Goal: Transaction & Acquisition: Purchase product/service

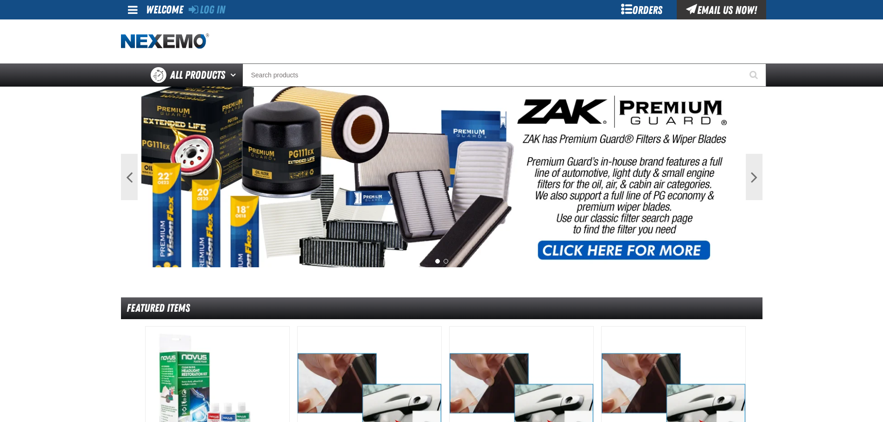
click at [228, 13] on div "Log In Log In Welcome Log In Orders Email Us Now!" at bounding box center [441, 9] width 649 height 19
click at [225, 10] on link "Log In" at bounding box center [207, 9] width 37 height 13
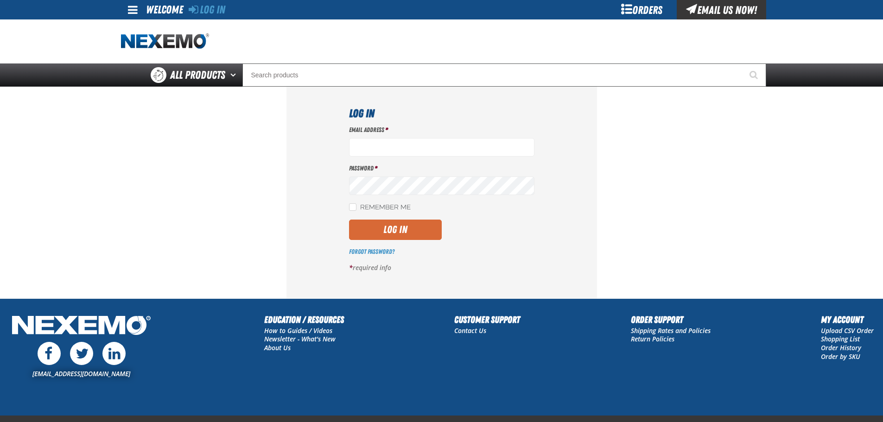
type input "[EMAIL_ADDRESS][DOMAIN_NAME]"
click at [422, 224] on button "Log In" at bounding box center [395, 230] width 93 height 20
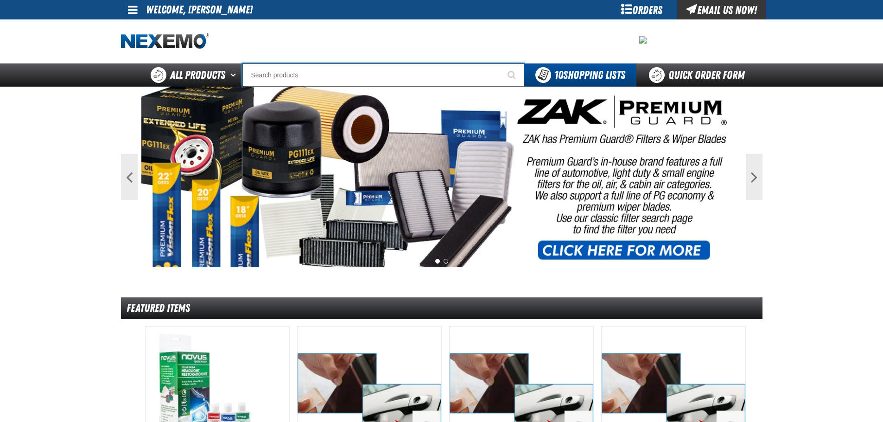
click at [301, 66] on input "Search" at bounding box center [384, 75] width 282 height 23
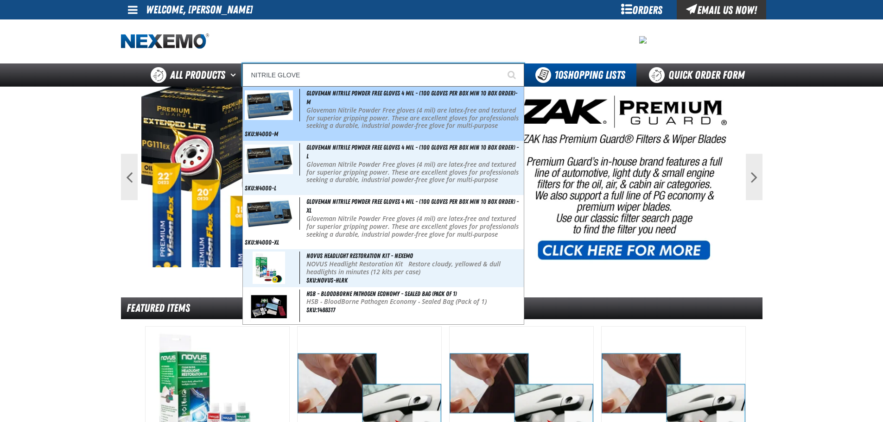
click at [335, 116] on p "Gloveman Nitrile Powder Free gloves (4 mil) are latex-free and textured for sup…" at bounding box center [414, 122] width 215 height 31
type input "Gloveman Nitrile Powder Free Gloves 4 mil - (100 gloves per box MIN 10 box orde…"
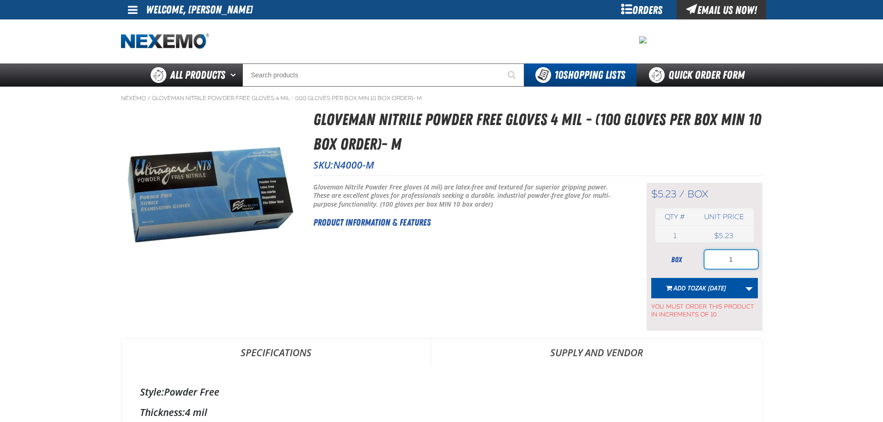
click at [738, 262] on input "1" at bounding box center [731, 259] width 53 height 19
type input "100"
click at [713, 293] on button "Add to Zak [DATE]" at bounding box center [697, 288] width 90 height 20
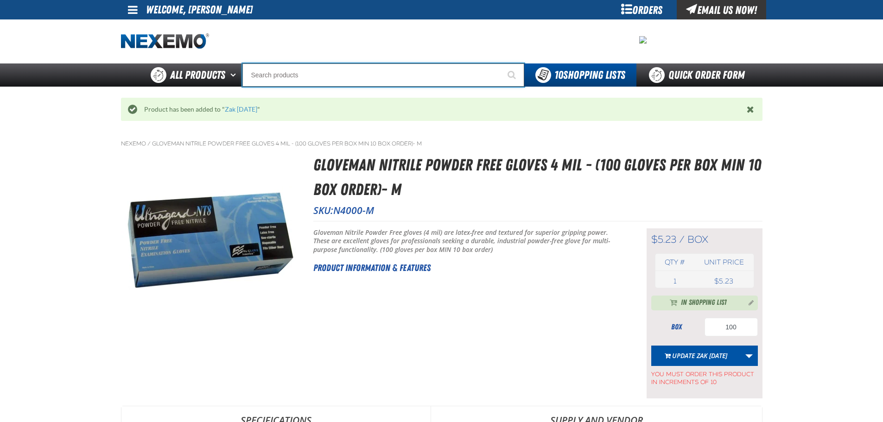
click at [377, 72] on input "Search" at bounding box center [384, 75] width 282 height 23
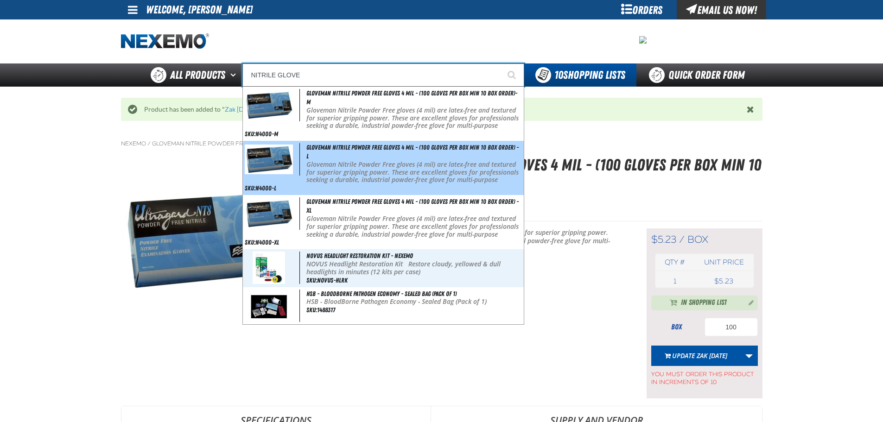
click at [362, 153] on div "Gloveman Nitrile Powder Free Gloves 4 mil - (100 gloves per box MIN 10 box orde…" at bounding box center [383, 168] width 281 height 54
type input "Gloveman Nitrile Powder Free Gloves 4 mil - (100 gloves per box MIN 10 box orde…"
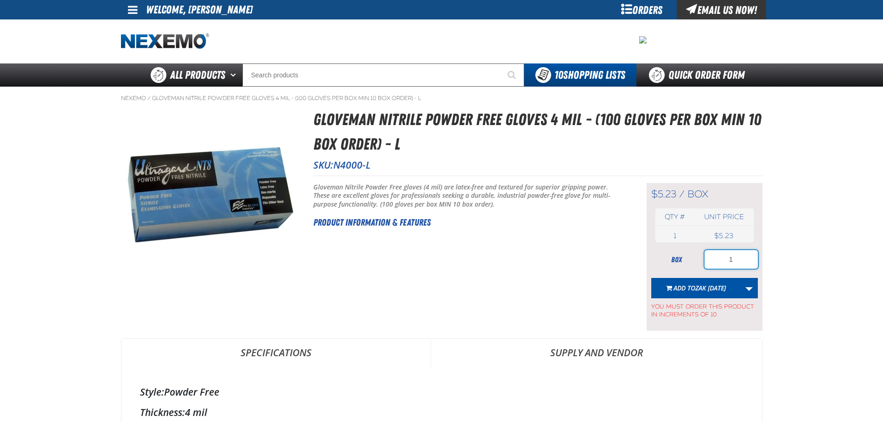
click at [745, 261] on input "1" at bounding box center [731, 259] width 53 height 19
type input "100"
click at [697, 294] on button "Add to Zak [DATE]" at bounding box center [697, 288] width 90 height 20
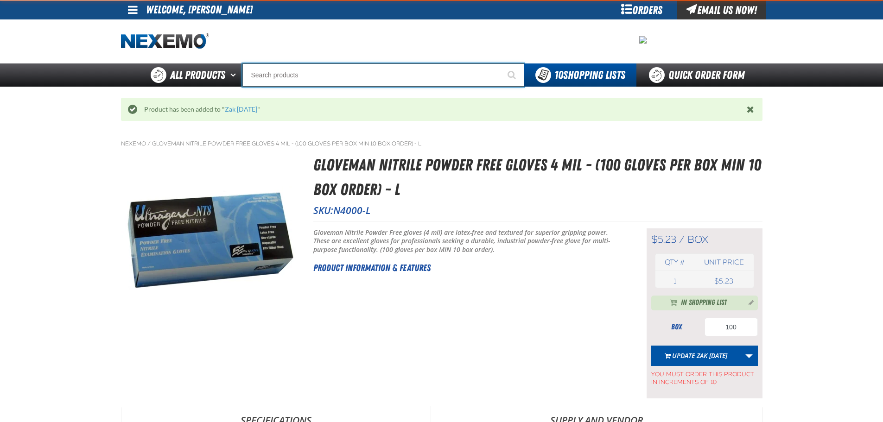
click at [329, 67] on input "Search" at bounding box center [384, 75] width 282 height 23
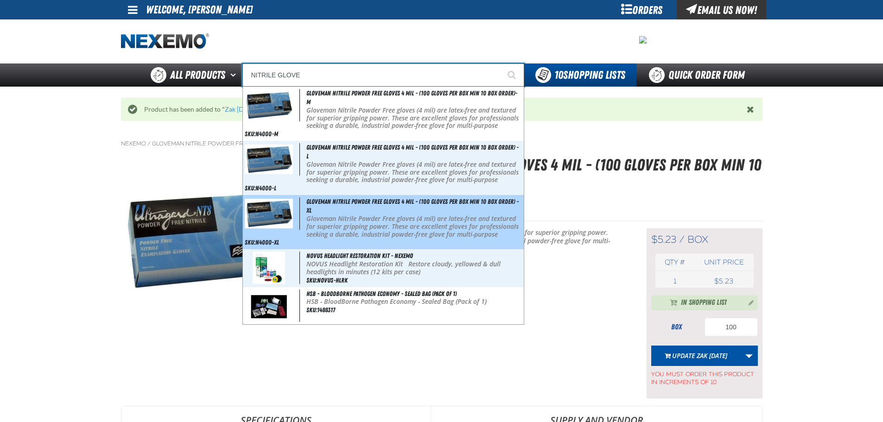
click at [368, 213] on div "Gloveman Nitrile Powder Free Gloves 4 mil - (100 gloves per box MIN 10 box orde…" at bounding box center [383, 222] width 281 height 54
type input "Gloveman Nitrile Powder Free Gloves 4 mil - (100 gloves per box MIN 10 box orde…"
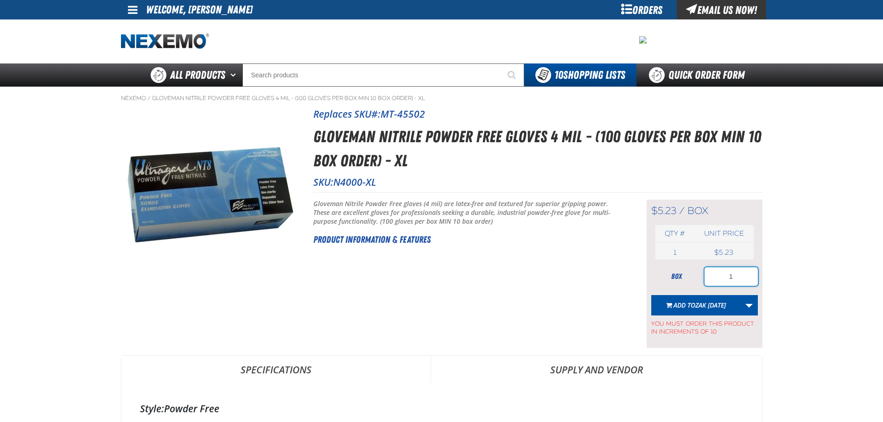
click at [738, 279] on input "1" at bounding box center [731, 277] width 53 height 19
type input "100"
click at [710, 303] on span "Zak [DATE]" at bounding box center [711, 305] width 31 height 9
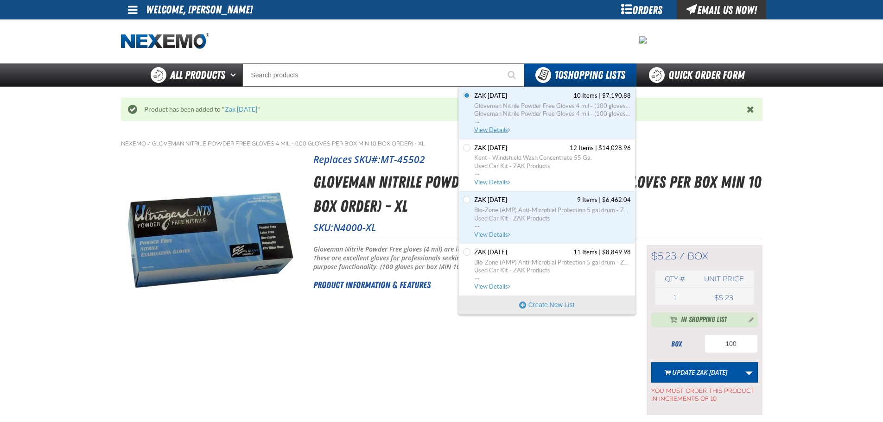
click at [489, 123] on span "Gloveman Nitrile Powder Free Gloves 4 mil - (100 gloves per box MIN 10 box orde…" at bounding box center [552, 114] width 157 height 25
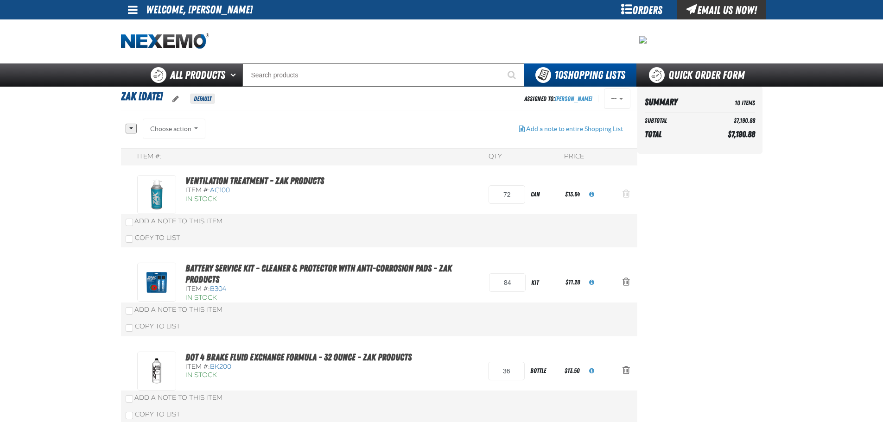
click at [630, 195] on button "Action Remove Ventilation Treatment - ZAK Products from Zak 9.24.2025" at bounding box center [626, 195] width 22 height 20
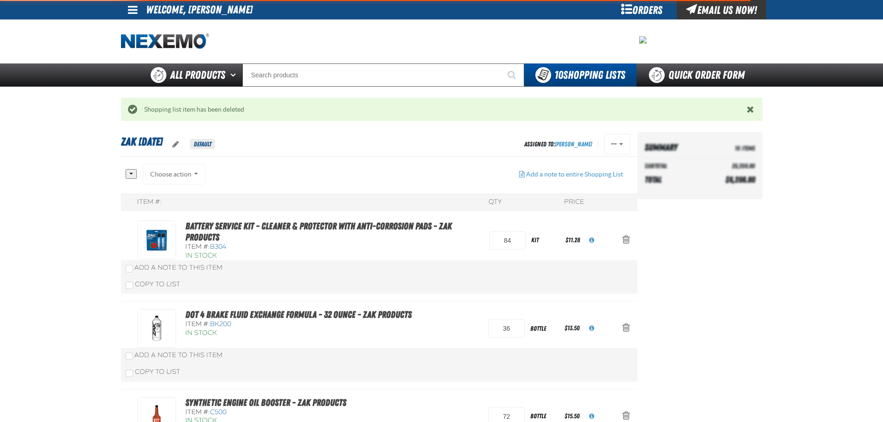
click at [627, 244] on span "Action Remove Battery Service Kit - Cleaner &amp; Protector with Anti-Corrosion…" at bounding box center [626, 239] width 7 height 9
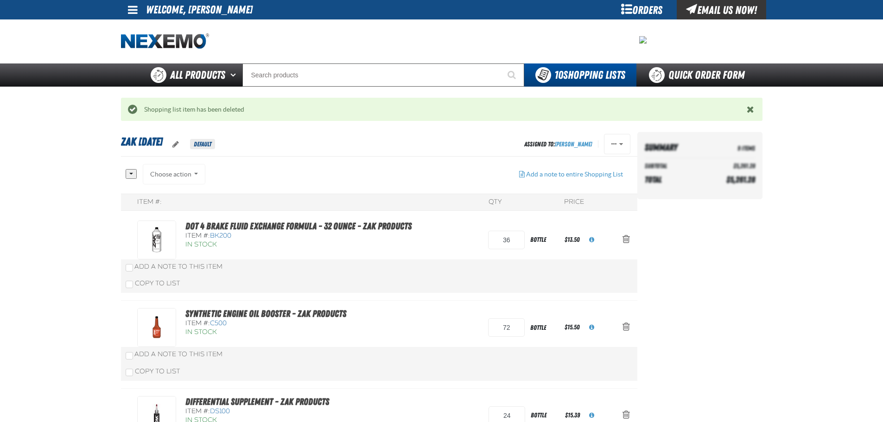
click at [627, 244] on button "Action Remove DOT 4 Brake Fluid Exchange Formula - 32 Ounce - ZAK Products from…" at bounding box center [626, 240] width 22 height 20
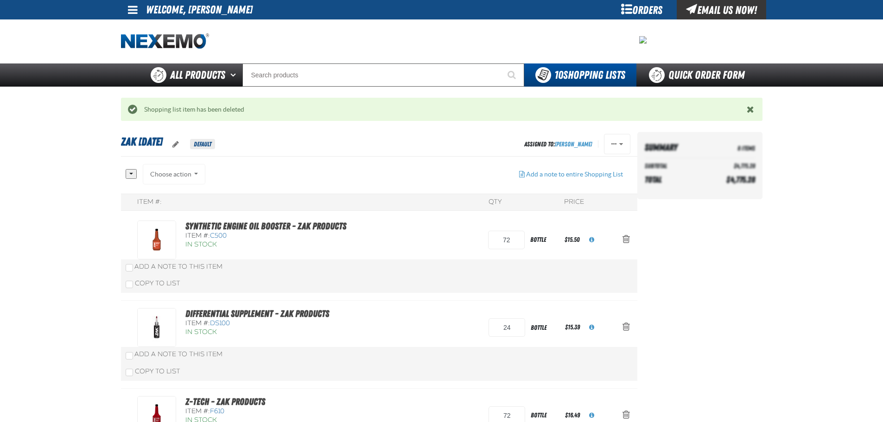
click at [627, 244] on button "Action Remove Synthetic Engine Oil Booster - ZAK Products from Zak 9.24.2025" at bounding box center [626, 240] width 22 height 20
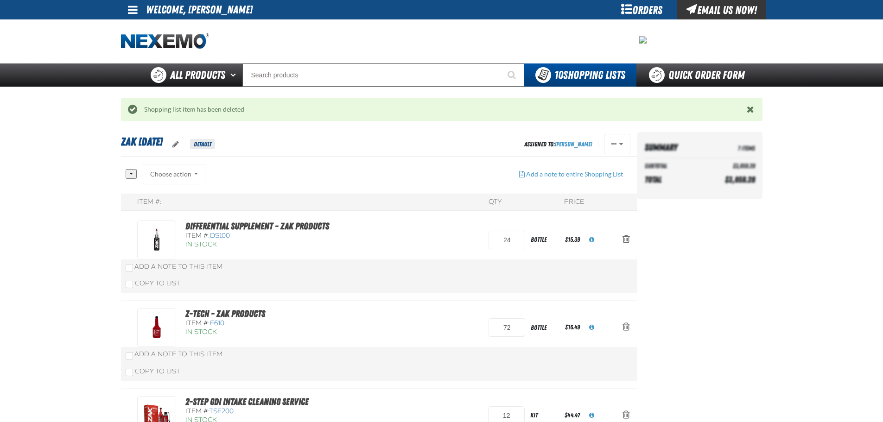
click at [627, 244] on button "Action Remove Differential Supplement - ZAK Products from Zak 9.24.2025" at bounding box center [626, 240] width 22 height 20
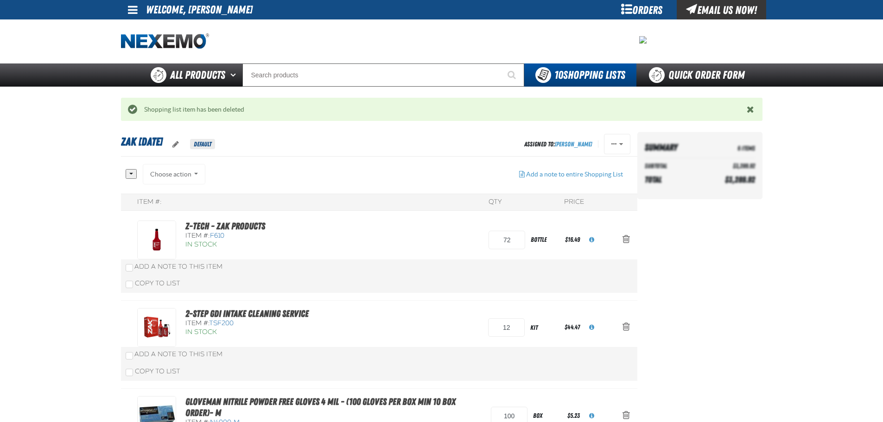
click at [627, 244] on button "Action Remove Z-Tech - ZAK Products from Zak 9.24.2025" at bounding box center [626, 240] width 22 height 20
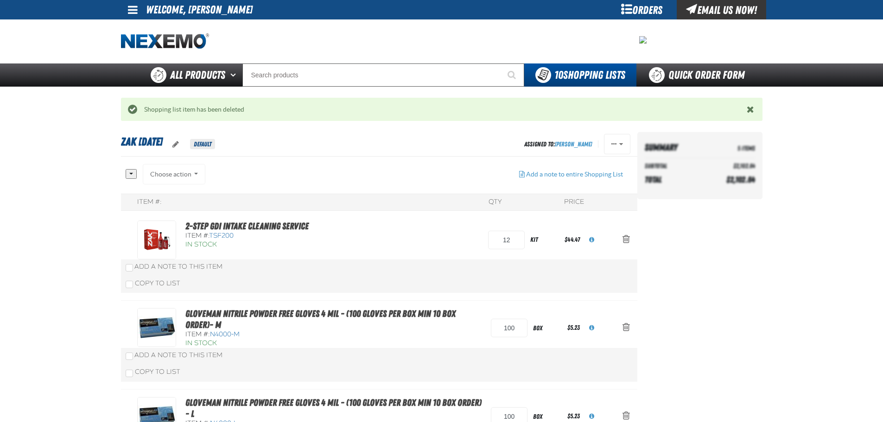
click at [627, 244] on button "Action Remove 2-Step GDI Intake Cleaning Service from Zak 9.24.2025" at bounding box center [626, 240] width 22 height 20
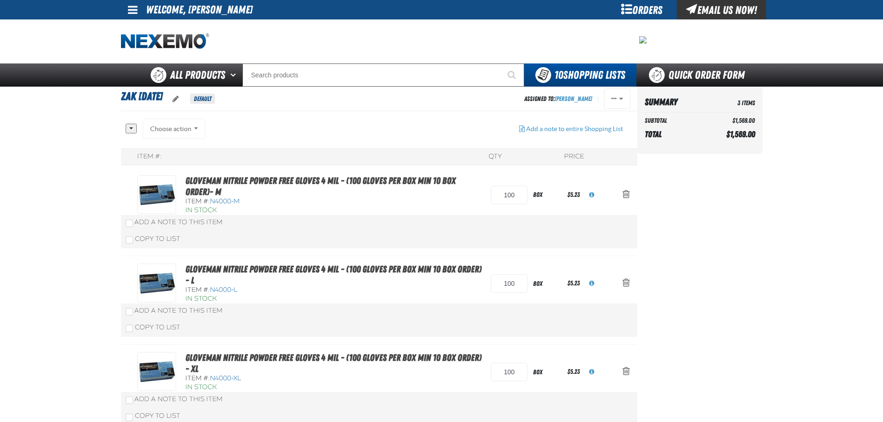
click at [713, 178] on aside "Summary 3 Items Subtotal $1,569.00 Total $1,569.00 Loading..." at bounding box center [700, 260] width 125 height 347
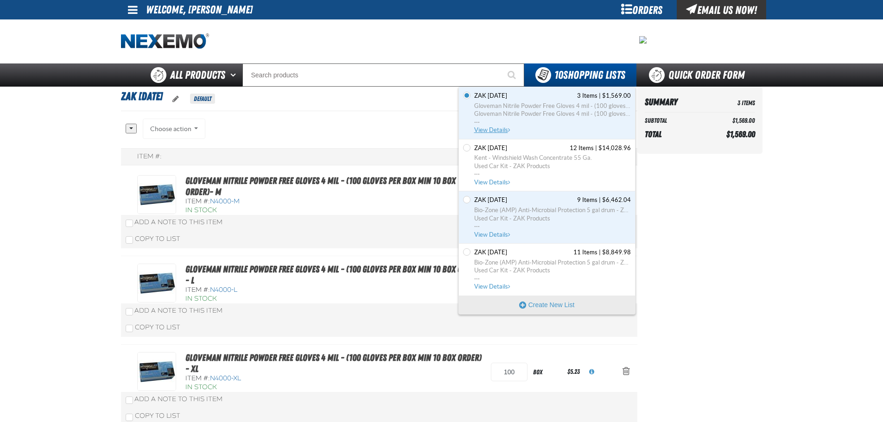
click at [504, 122] on span "Gloveman Nitrile Powder Free Gloves 4 mil - (100 gloves per box MIN 10 box orde…" at bounding box center [552, 114] width 157 height 25
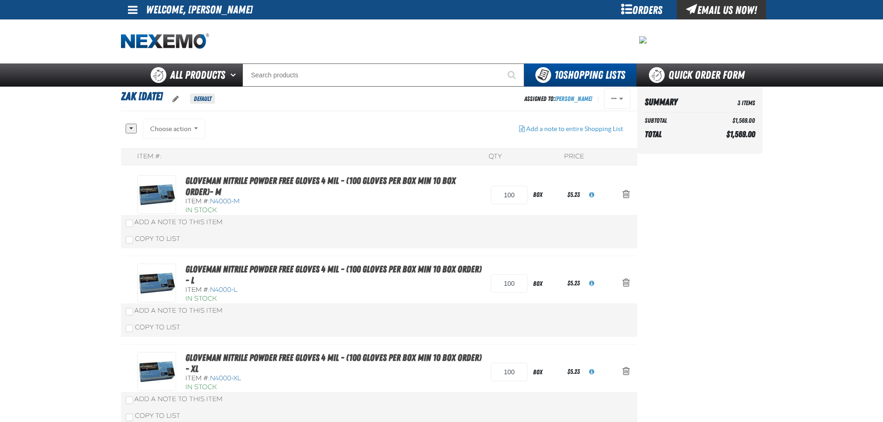
click at [711, 155] on div "Summary 3 Items Subtotal $1,569.00 Total $1,569.00 Loading..." at bounding box center [700, 122] width 125 height 71
click at [720, 148] on div "Summary 3 Items Subtotal $1,569.00 Total $1,569.00 Loading..." at bounding box center [700, 120] width 125 height 67
click at [173, 35] on img "Home" at bounding box center [165, 41] width 88 height 16
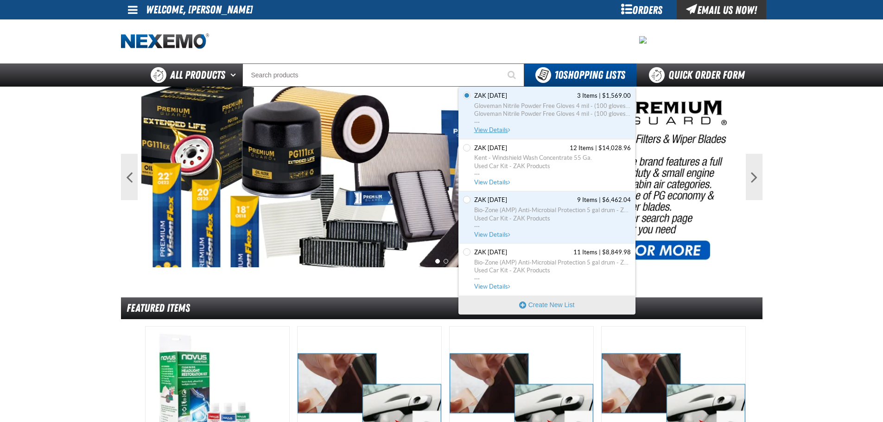
click at [486, 126] on link "Zak 9.24.2025 3 Items | $1,569.00 Gloveman Nitrile Powder Free Gloves 4 mil - (…" at bounding box center [552, 113] width 159 height 43
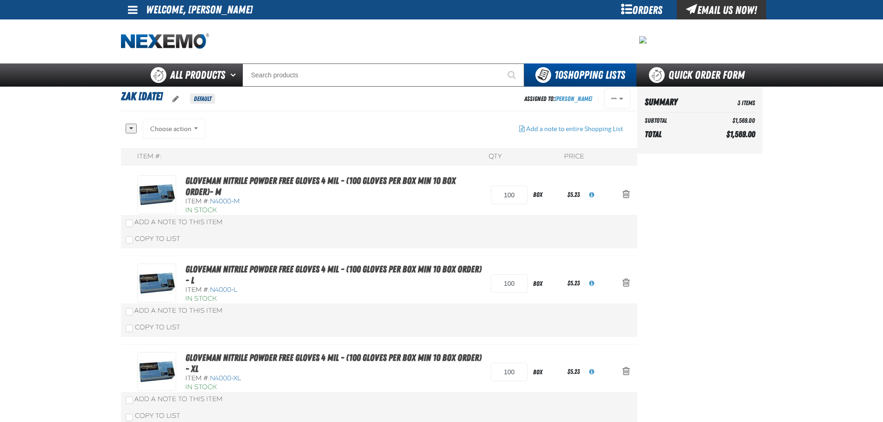
click at [687, 153] on div "Summary 3 Items Subtotal $1,569.00 Total $1,569.00 Loading..." at bounding box center [700, 120] width 125 height 67
click at [185, 131] on div "Choose action Add to Shopping Cart Add to Zak [DATE] Add to Zak [DATE] Add to Z…" at bounding box center [174, 129] width 63 height 20
click at [165, 127] on div "Choose action Add to Shopping Cart Add to Zak [DATE] Add to Zak [DATE] Add to Z…" at bounding box center [174, 129] width 63 height 20
click at [133, 125] on button "button" at bounding box center [131, 129] width 11 height 10
click at [134, 140] on link "All" at bounding box center [139, 144] width 27 height 13
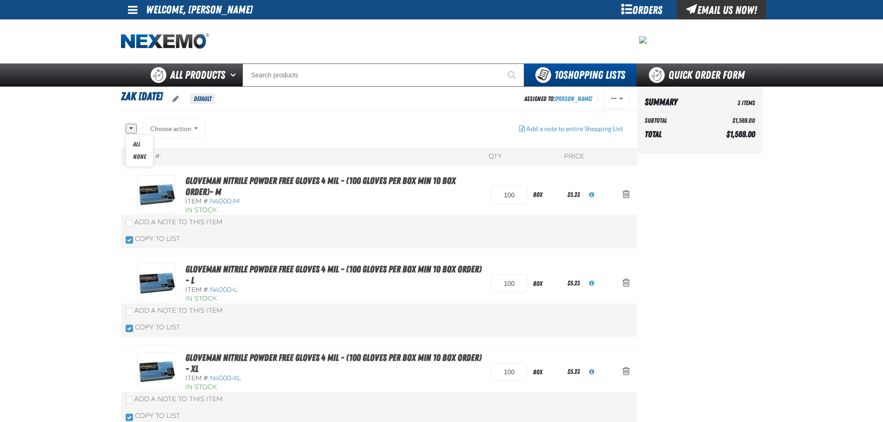
checkbox input "true"
click at [195, 128] on button "Choose action" at bounding box center [174, 129] width 63 height 20
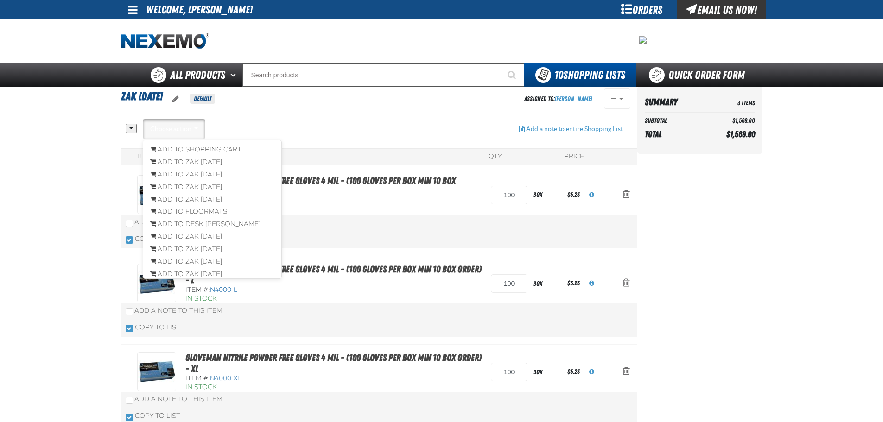
click at [6, 169] on main "Zak 9.24.2025 Default Assigned To: Will Kowalski Reassign Duplicate Delete" at bounding box center [441, 260] width 883 height 347
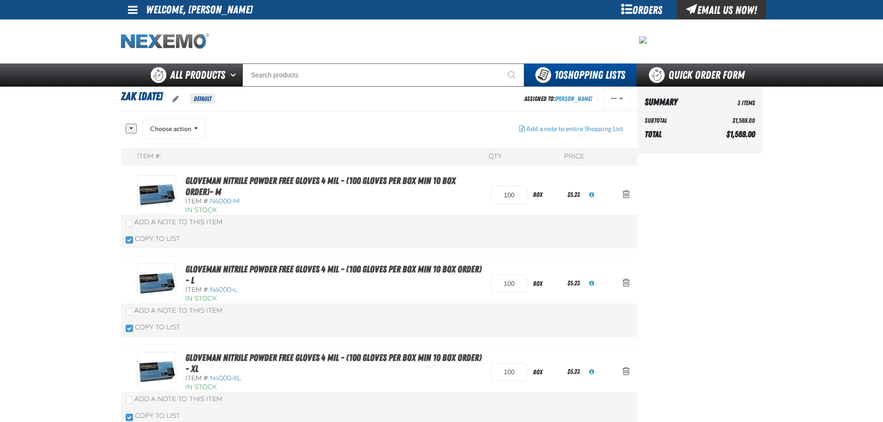
click at [166, 39] on img "Home" at bounding box center [165, 41] width 88 height 16
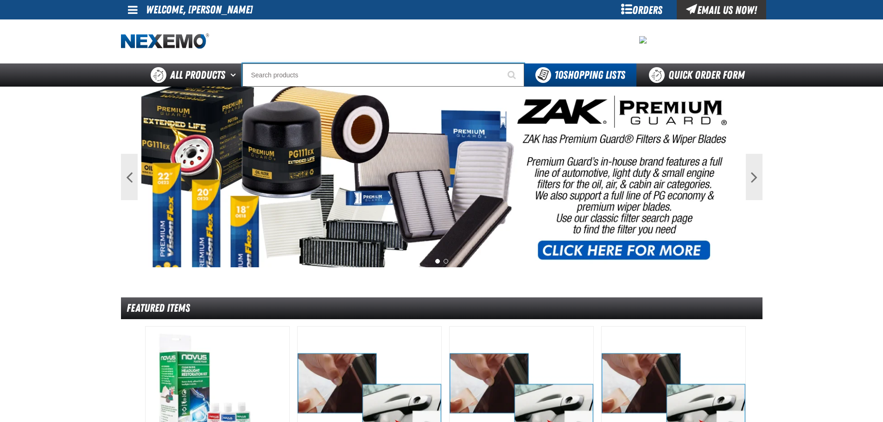
click at [275, 74] on input "Search" at bounding box center [384, 75] width 282 height 23
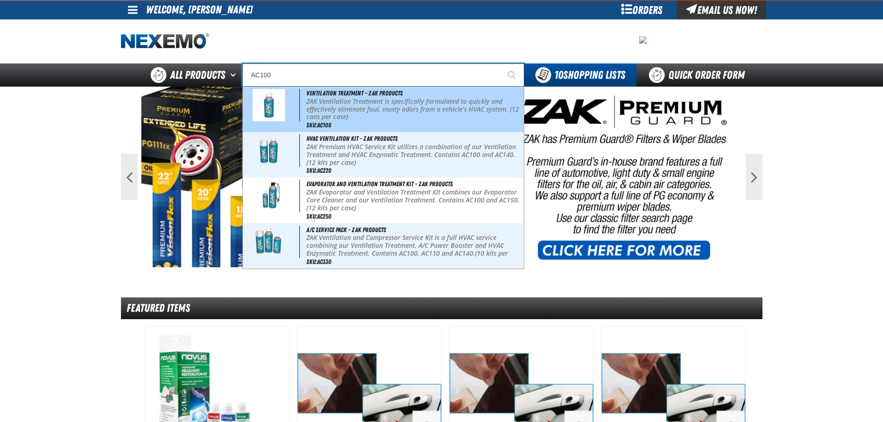
click at [325, 98] on p "ZAK Ventilation Treatment is specifically formulated to quickly and effectively…" at bounding box center [414, 109] width 215 height 23
type input "Ventilation Treatment - ZAK Products"
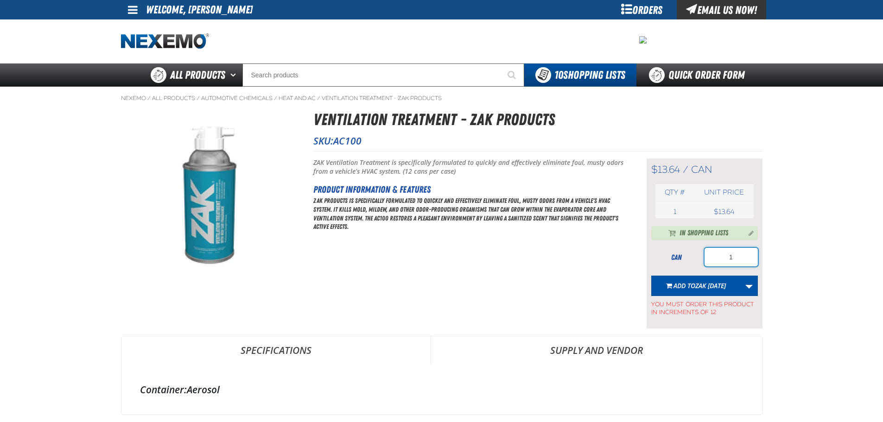
click at [730, 261] on input "1" at bounding box center [731, 257] width 53 height 19
click at [735, 251] on input "1" at bounding box center [731, 257] width 53 height 19
type input "12"
click at [720, 279] on button "Add to Zak 9.24.2025" at bounding box center [697, 286] width 90 height 20
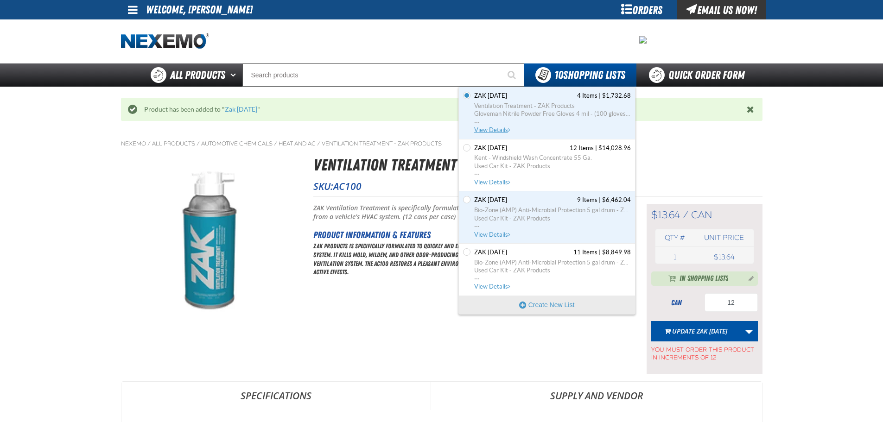
click at [500, 128] on span "View Details" at bounding box center [493, 130] width 38 height 7
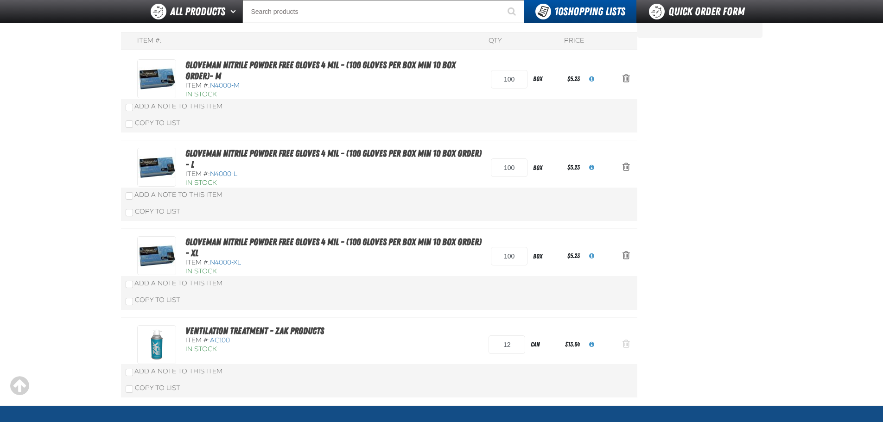
click at [627, 338] on button "Action Remove Ventilation Treatment - ZAK Products from Zak 9.24.2025" at bounding box center [626, 345] width 22 height 20
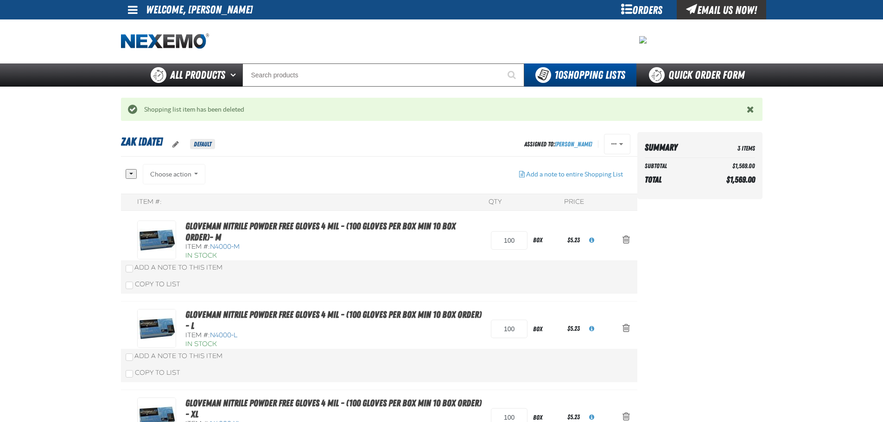
click at [153, 11] on li "Welcome, Will Kowalski" at bounding box center [199, 9] width 107 height 19
click at [133, 12] on span at bounding box center [133, 9] width 10 height 11
click at [135, 46] on link "Sign Out Sign Out" at bounding box center [141, 45] width 32 height 9
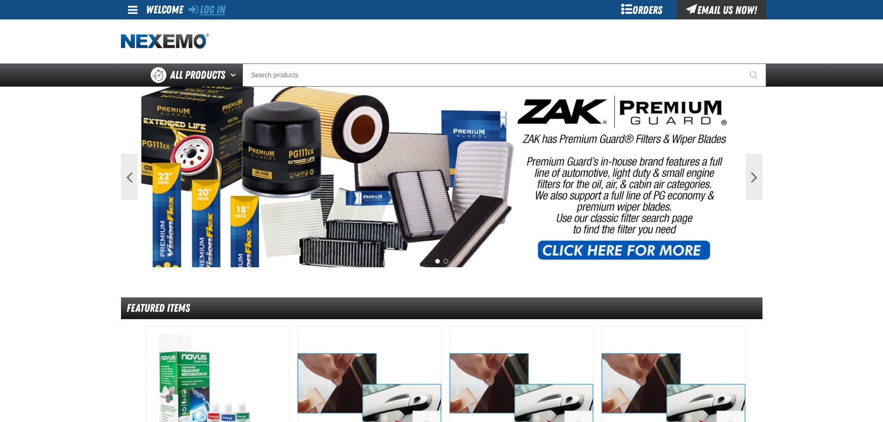
click at [217, 10] on link "Log In" at bounding box center [207, 9] width 37 height 13
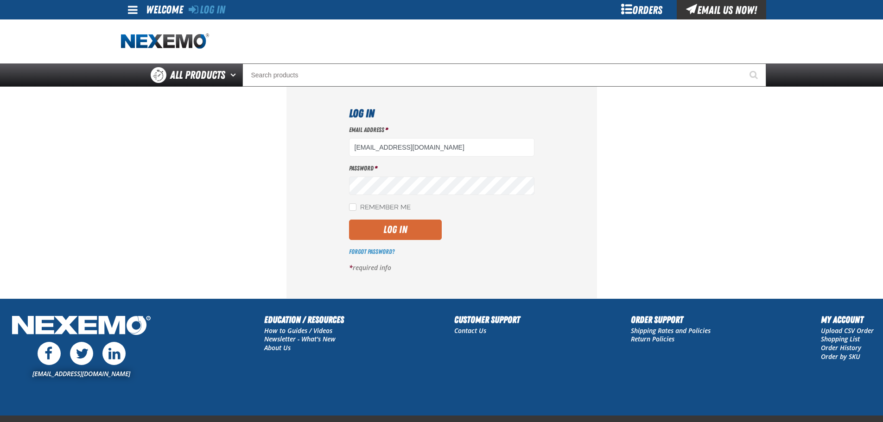
click at [428, 237] on button "Log In" at bounding box center [395, 230] width 93 height 20
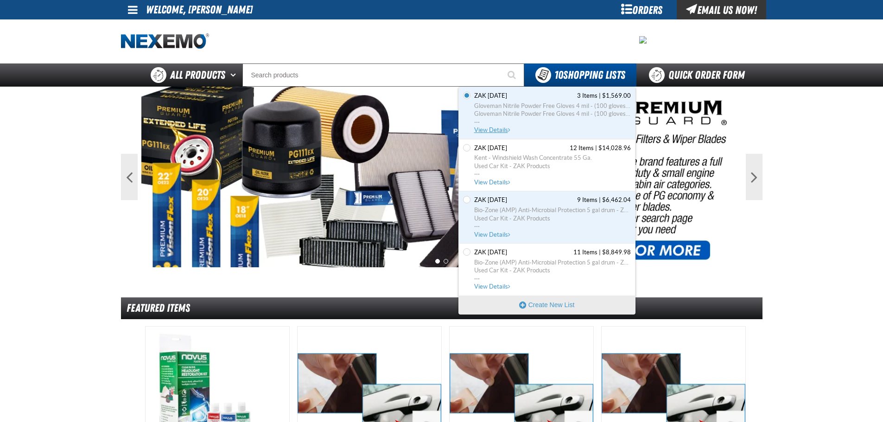
click at [493, 126] on link "Zak [DATE] 3 Items | $1,569.00 Gloveman Nitrile Powder Free Gloves 4 mil - (100…" at bounding box center [552, 113] width 159 height 43
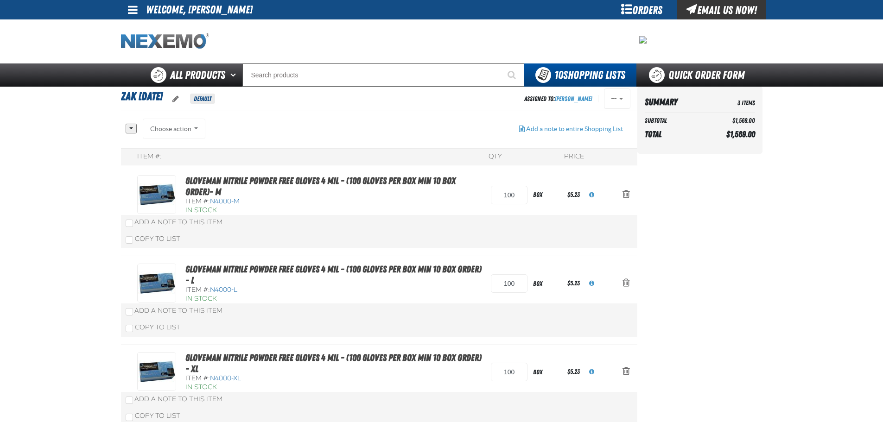
click at [172, 39] on img "Home" at bounding box center [165, 41] width 88 height 16
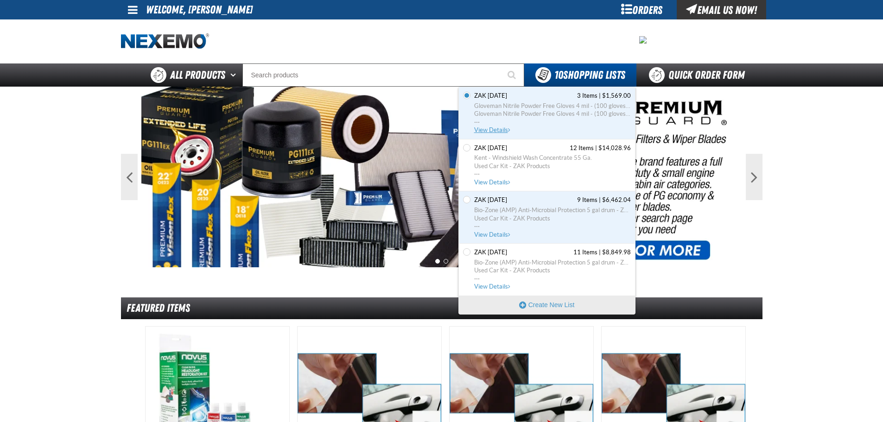
click at [494, 128] on span "View Details" at bounding box center [493, 130] width 38 height 7
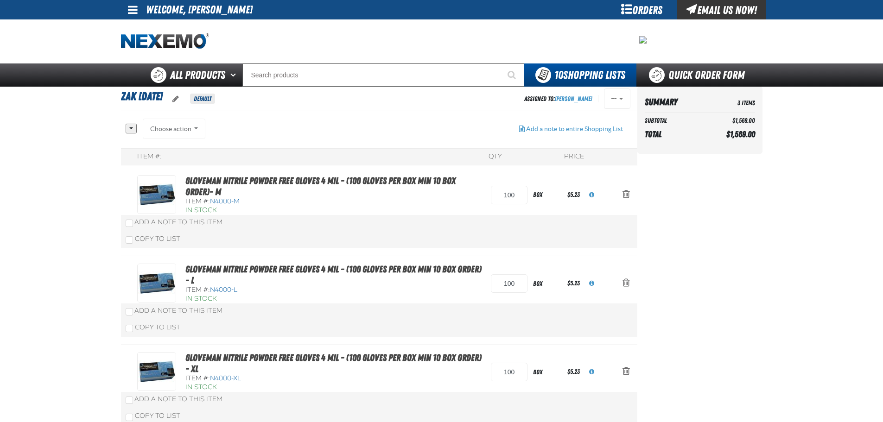
click at [691, 173] on aside "Summary 3 Items Subtotal $1,569.00 Total $1,569.00 Loading..." at bounding box center [700, 260] width 125 height 347
click at [691, 153] on div "Summary 3 Items Subtotal $1,569.00 Total $1,569.00 Loading..." at bounding box center [700, 120] width 125 height 67
click at [182, 36] on img "Home" at bounding box center [165, 41] width 88 height 16
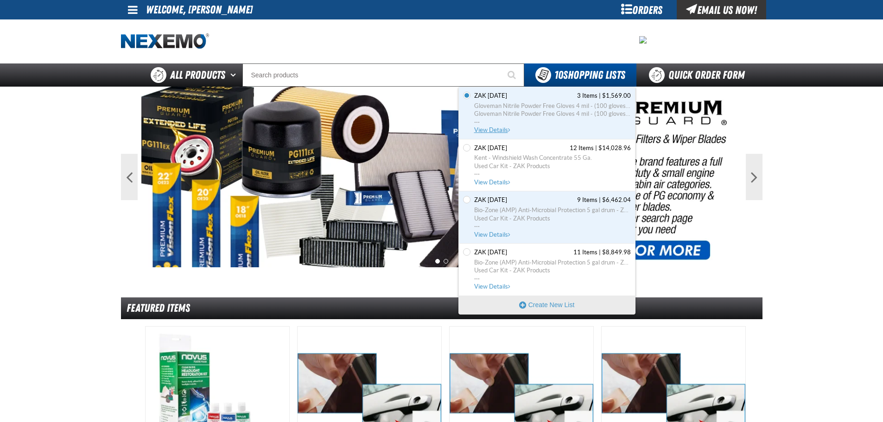
click at [499, 130] on span "View Details" at bounding box center [493, 130] width 38 height 7
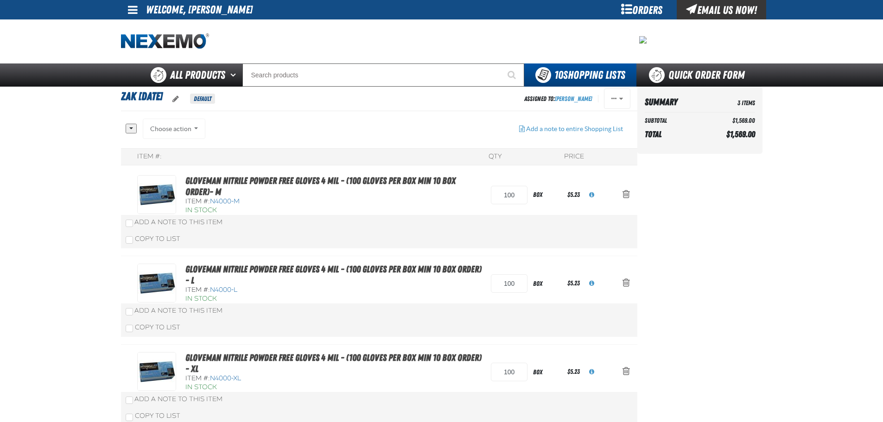
click at [794, 239] on main "Zak 9.24.2025 Default Assigned To: Will Kowalski Reassign Duplicate Delete" at bounding box center [441, 260] width 883 height 347
click at [719, 167] on aside "Summary 3 Items Subtotal $1,569.00 Total $1,569.00 Loading..." at bounding box center [700, 260] width 125 height 347
click at [705, 155] on div "Summary 3 Items Subtotal $1,569.00 Total $1,569.00 Loading..." at bounding box center [700, 122] width 125 height 71
click at [727, 162] on aside "Summary 3 Items Subtotal $1,569.00 Total $1,569.00 Loading..." at bounding box center [700, 260] width 125 height 347
click at [707, 155] on div "Summary 3 Items Subtotal $1,569.00 Total $1,569.00 Loading..." at bounding box center [700, 122] width 125 height 71
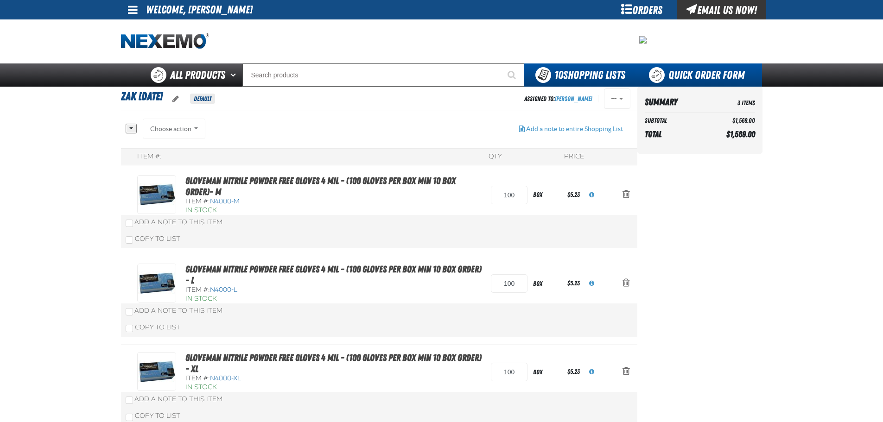
click at [710, 82] on link "Quick Order Form" at bounding box center [700, 75] width 126 height 23
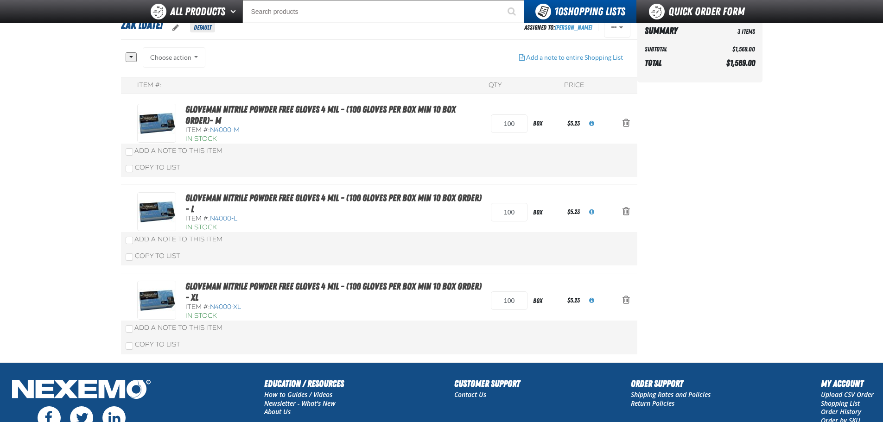
scroll to position [166, 0]
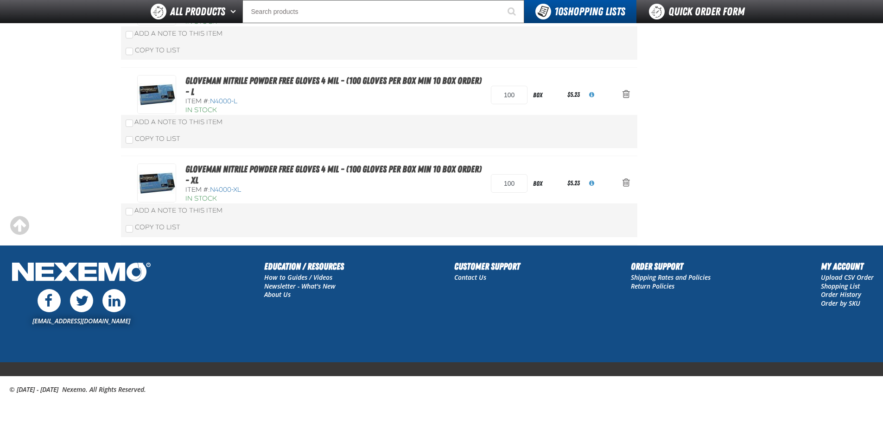
click at [738, 239] on aside "Summary 3 Items Subtotal $1,569.00 Total $1,569.00 Loading..." at bounding box center [700, 71] width 125 height 347
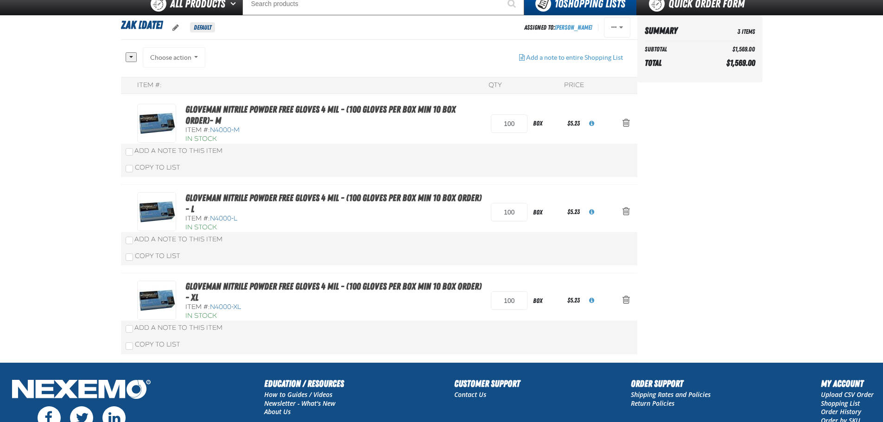
scroll to position [0, 0]
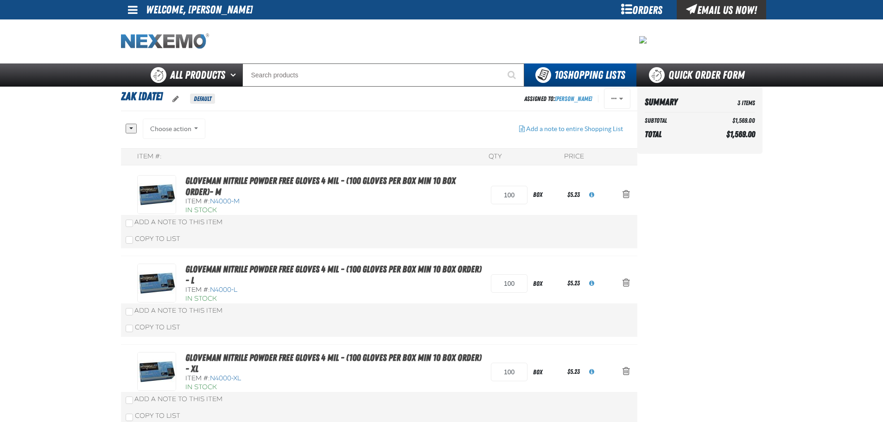
click at [155, 46] on img "Home" at bounding box center [165, 41] width 88 height 16
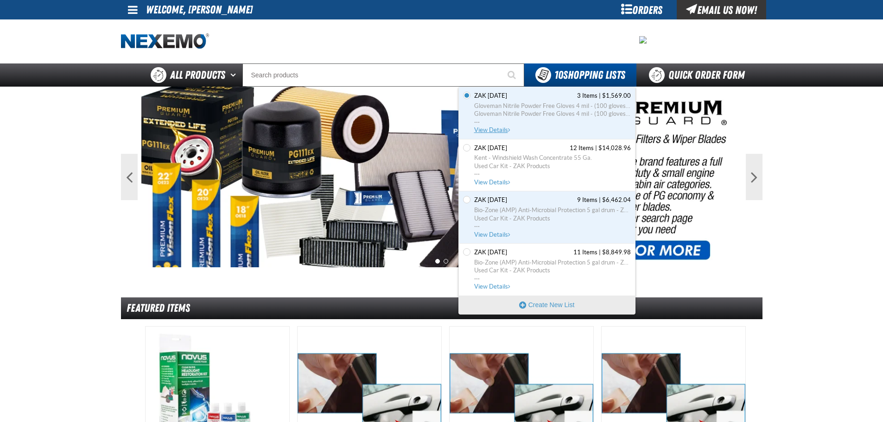
click at [503, 129] on span "View Details" at bounding box center [493, 130] width 38 height 7
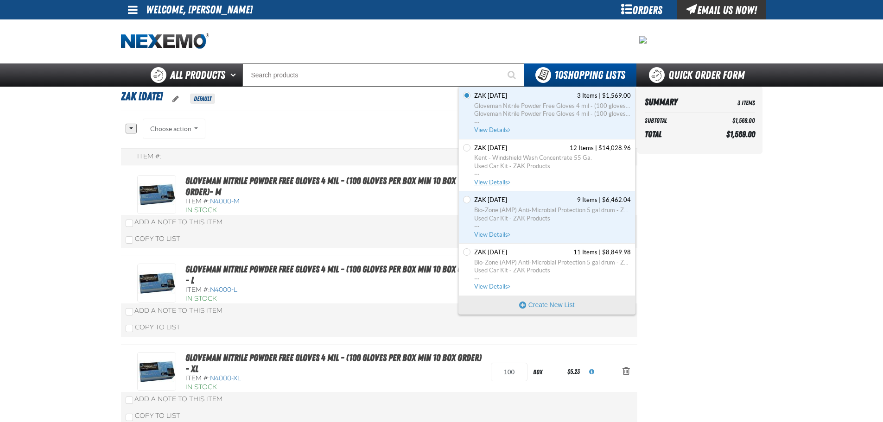
click at [502, 180] on span "View Details" at bounding box center [493, 182] width 38 height 7
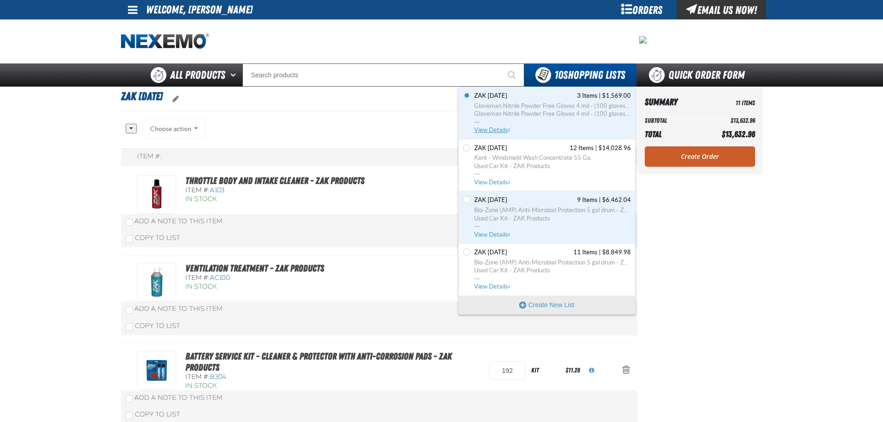
click at [488, 125] on span "Gloveman Nitrile Powder Free Gloves 4 mil - (100 gloves per box MIN 10 box orde…" at bounding box center [552, 114] width 157 height 25
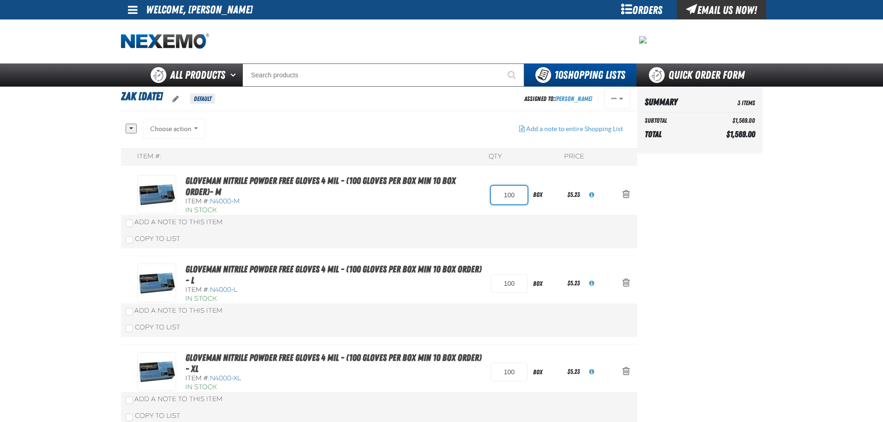
click at [517, 195] on input "100" at bounding box center [509, 195] width 37 height 19
type input "10"
click at [555, 222] on div "Gloveman Nitrile Powder Free Gloves 4 mil - (100 gloves per box MIN 10 box orde…" at bounding box center [379, 212] width 517 height 89
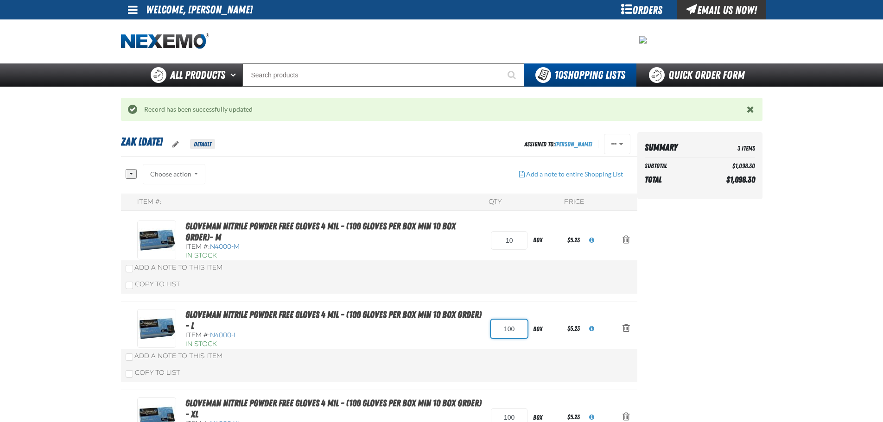
click at [515, 333] on input "100" at bounding box center [509, 329] width 37 height 19
type input "10"
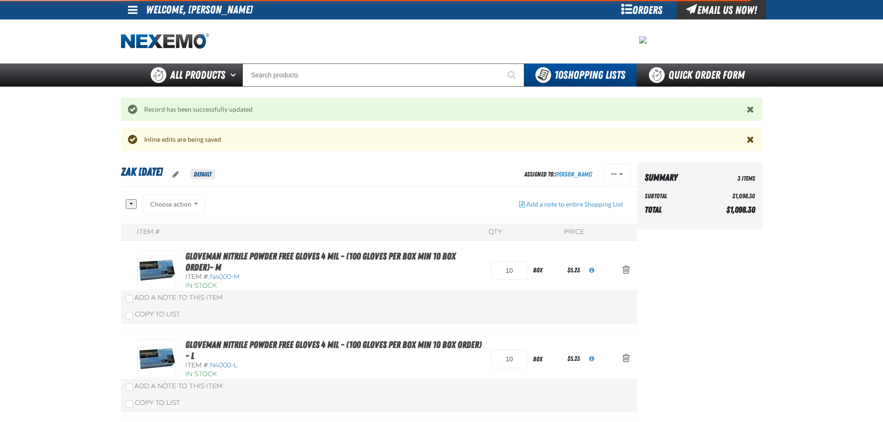
click at [537, 297] on div "Gloveman Nitrile Powder Free Gloves 4 mil - (100 gloves per box MIN 10 box orde…" at bounding box center [379, 287] width 517 height 89
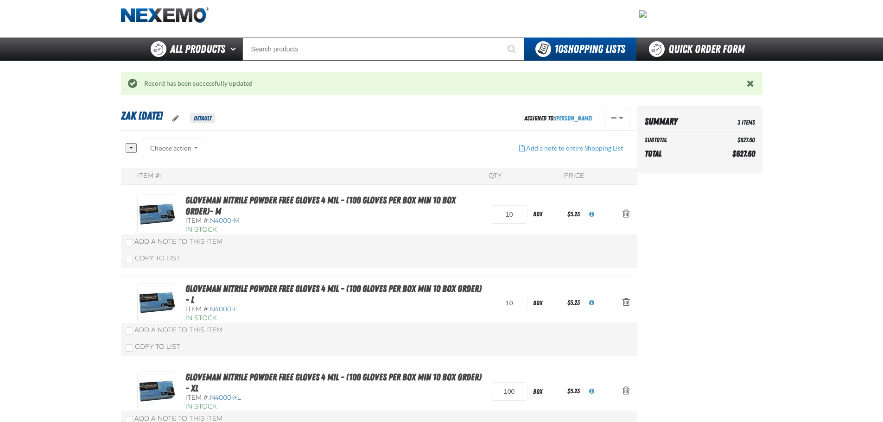
scroll to position [46, 0]
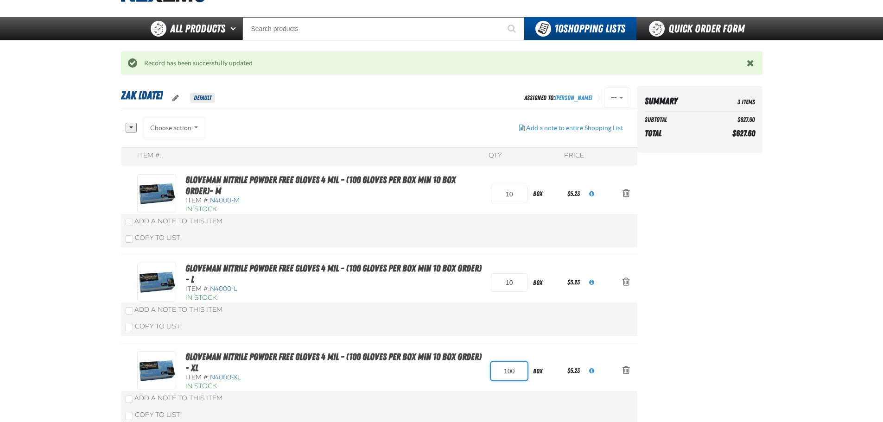
click at [518, 373] on input "100" at bounding box center [509, 371] width 37 height 19
type input "10"
click at [548, 315] on div "Gloveman Nitrile Powder Free Gloves 4 mil - (100 gloves per box MIN 10 box orde…" at bounding box center [379, 300] width 517 height 89
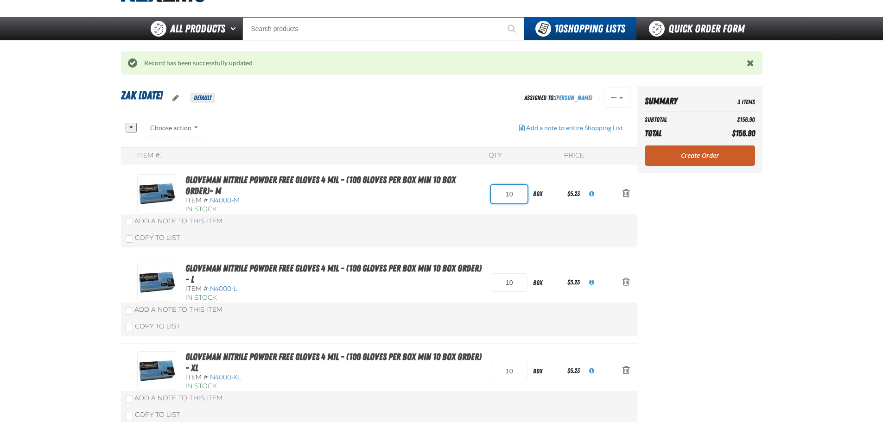
click at [513, 197] on input "10" at bounding box center [509, 194] width 37 height 19
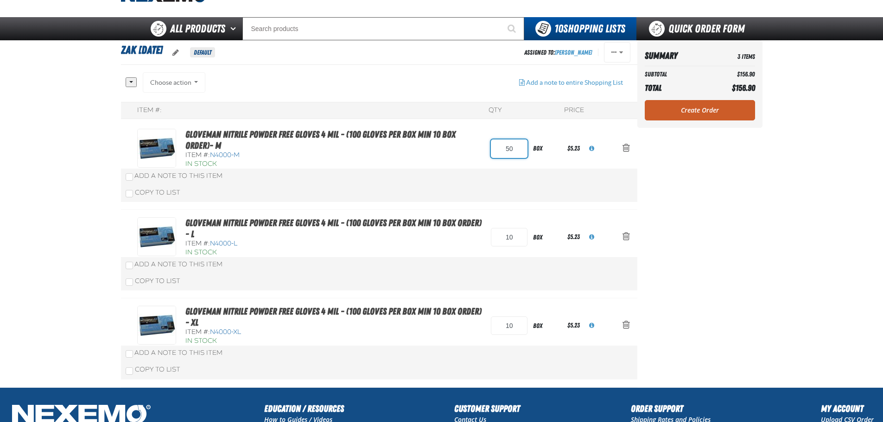
type input "50"
click at [512, 197] on div "Gloveman Nitrile Powder Free Gloves 4 mil - (100 gloves per box MIN 10 box orde…" at bounding box center [379, 165] width 517 height 89
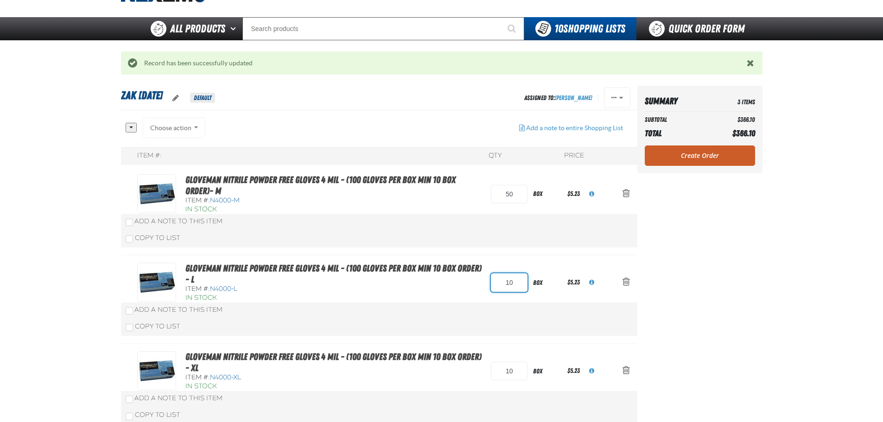
drag, startPoint x: 508, startPoint y: 285, endPoint x: 502, endPoint y: 284, distance: 6.5
click at [502, 284] on input "10" at bounding box center [509, 283] width 37 height 19
type input "50"
click at [552, 256] on div "Item #: QTY Price Gloveman Nitrile Powder Free Gloves 4 mil - (100 gloves per b…" at bounding box center [379, 290] width 517 height 286
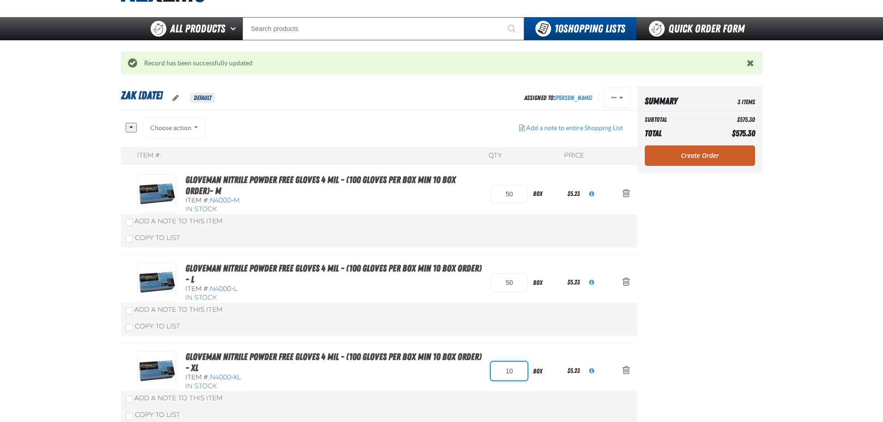
drag, startPoint x: 498, startPoint y: 371, endPoint x: 489, endPoint y: 370, distance: 8.4
click at [489, 370] on div "Gloveman Nitrile Powder Free Gloves 4 mil - (100 gloves per box MIN 10 box orde…" at bounding box center [369, 372] width 465 height 40
type input "50"
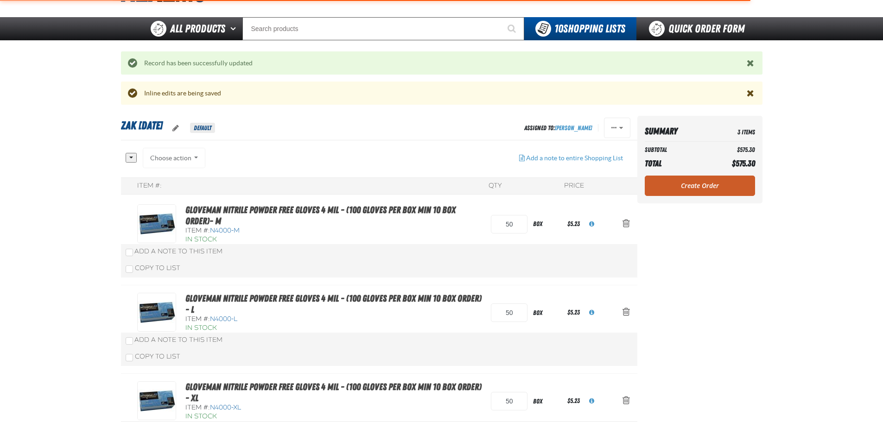
click at [523, 345] on div "Item #: QTY Price Gloveman Nitrile Powder Free Gloves 4 mil - (100 gloves per b…" at bounding box center [379, 321] width 517 height 286
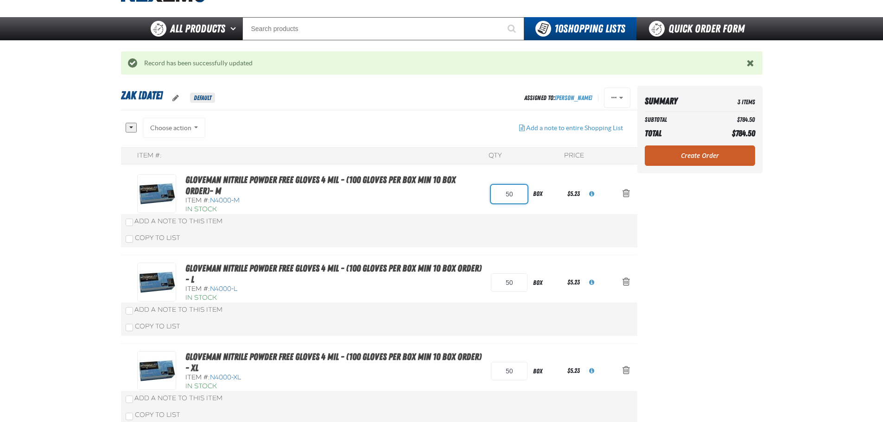
click at [508, 199] on input "50" at bounding box center [509, 194] width 37 height 19
type input "60"
click at [564, 222] on div "Gloveman Nitrile Powder Free Gloves 4 mil - (100 gloves per box MIN 10 box orde…" at bounding box center [379, 211] width 517 height 89
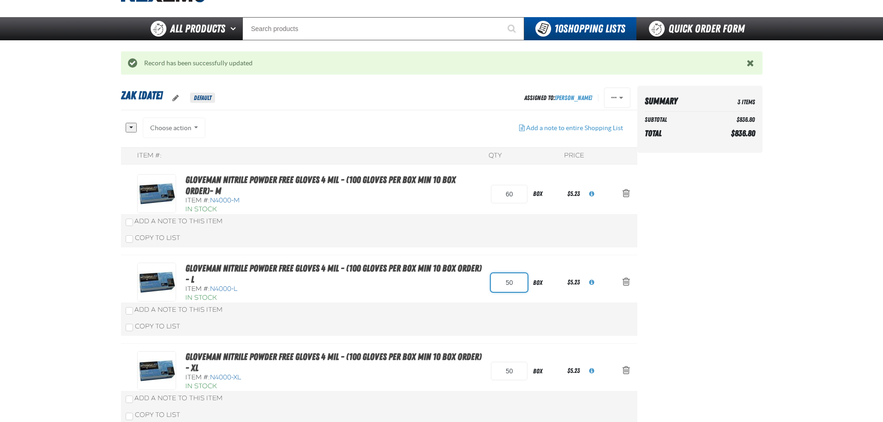
click at [508, 286] on input "50" at bounding box center [509, 283] width 37 height 19
type input "60"
click at [530, 260] on div "Item #: QTY Price Gloveman Nitrile Powder Free Gloves 4 mil - (100 gloves per b…" at bounding box center [379, 290] width 517 height 286
drag, startPoint x: 504, startPoint y: 371, endPoint x: 509, endPoint y: 371, distance: 4.7
click at [509, 371] on input "50" at bounding box center [509, 371] width 37 height 19
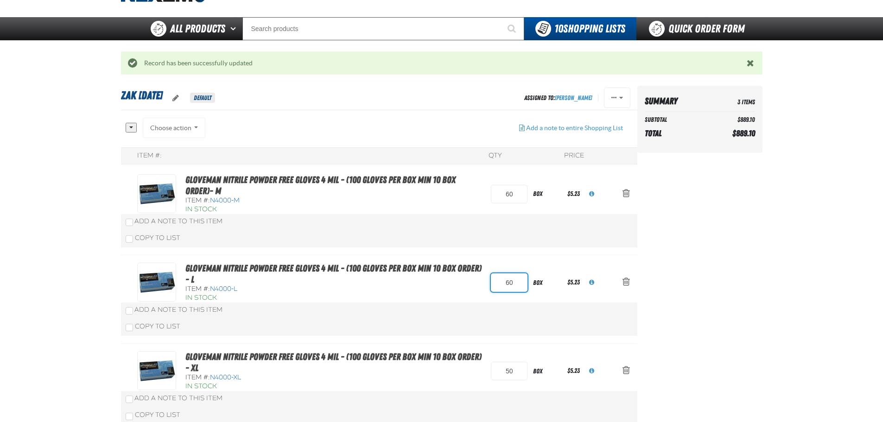
drag, startPoint x: 502, startPoint y: 289, endPoint x: 508, endPoint y: 286, distance: 7.1
click at [508, 286] on input "60" at bounding box center [509, 283] width 37 height 19
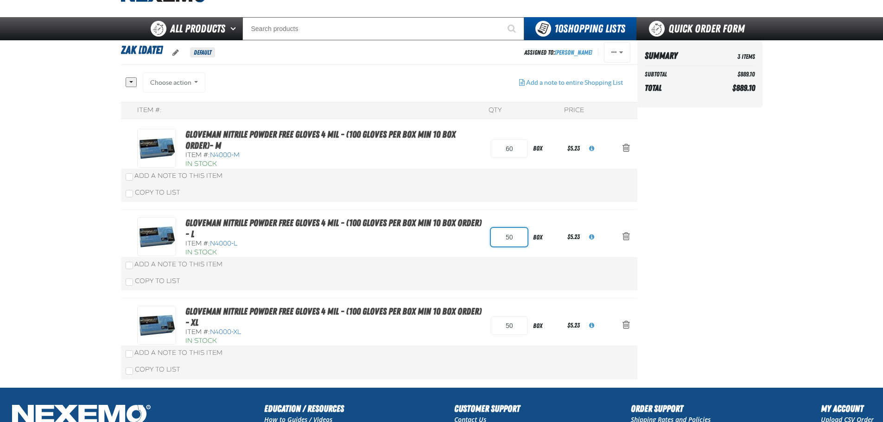
type input "50"
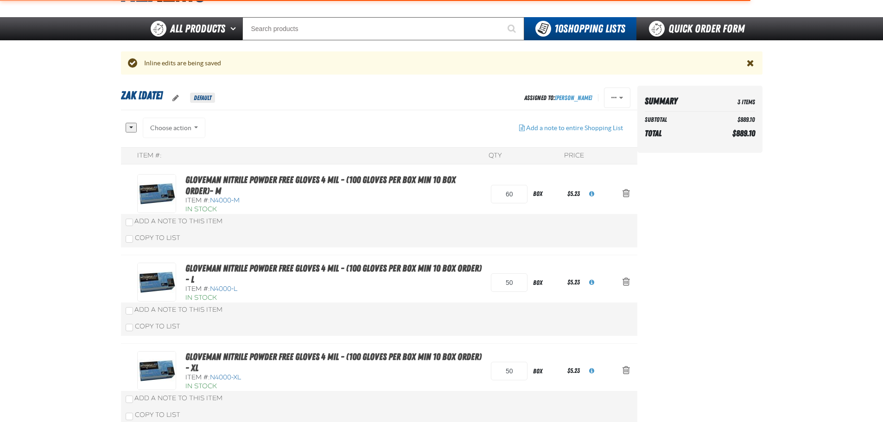
click at [508, 286] on div "Gloveman Nitrile Powder Free Gloves 4 mil - (100 gloves per box MIN 10 box orde…" at bounding box center [379, 300] width 517 height 89
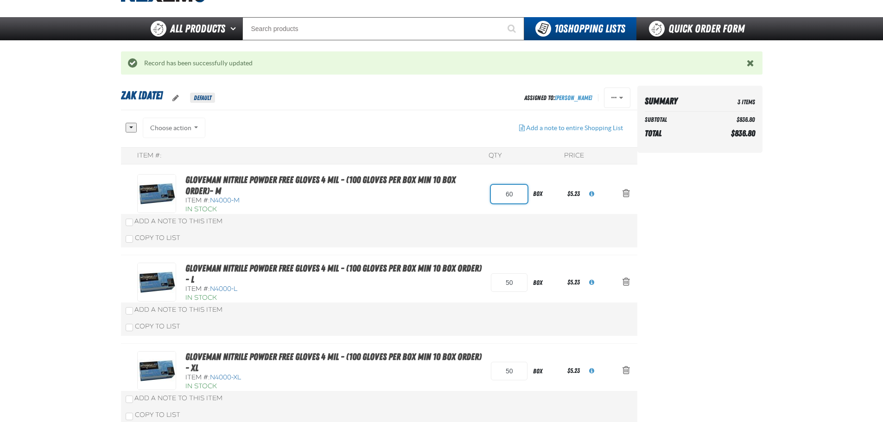
click at [510, 192] on input "60" at bounding box center [509, 194] width 37 height 19
type input "50"
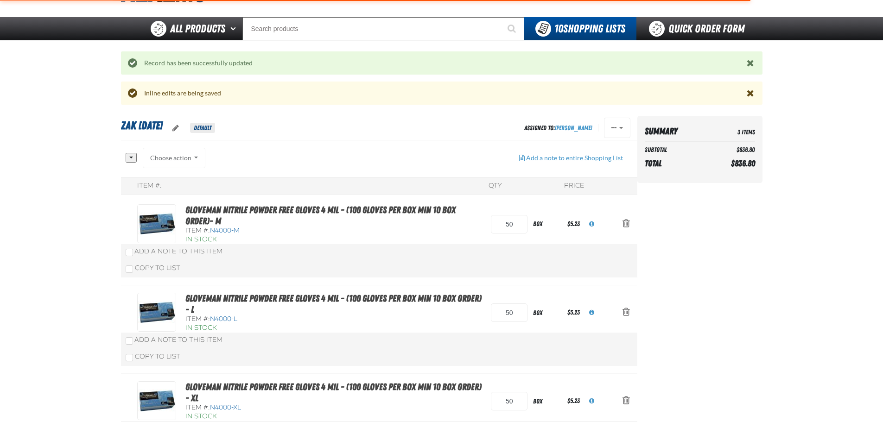
click at [587, 227] on div "Gloveman Nitrile Powder Free Gloves 4 mil - (100 gloves per box MIN 10 box orde…" at bounding box center [379, 241] width 517 height 89
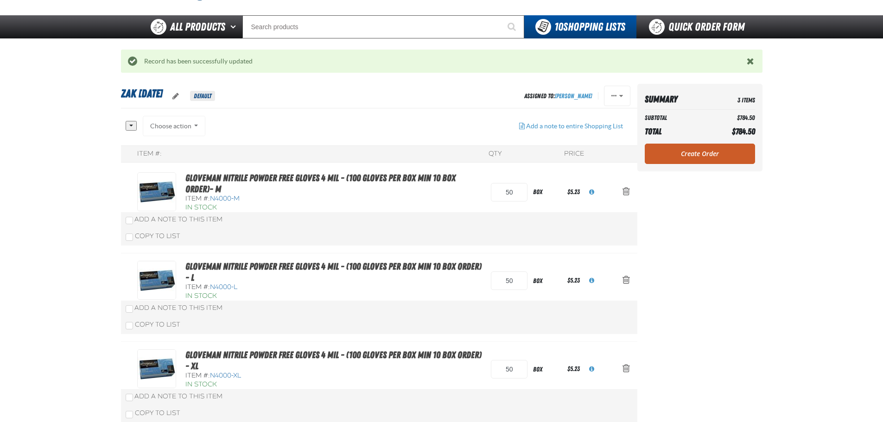
scroll to position [0, 0]
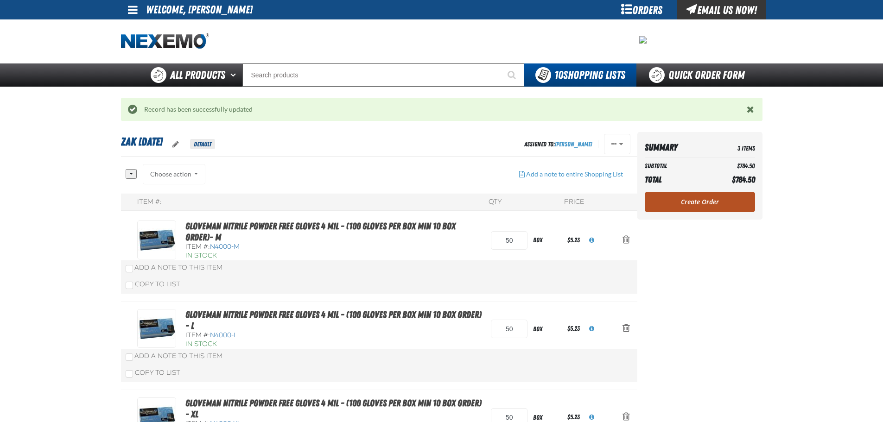
click at [702, 199] on link "Create Order" at bounding box center [700, 202] width 110 height 20
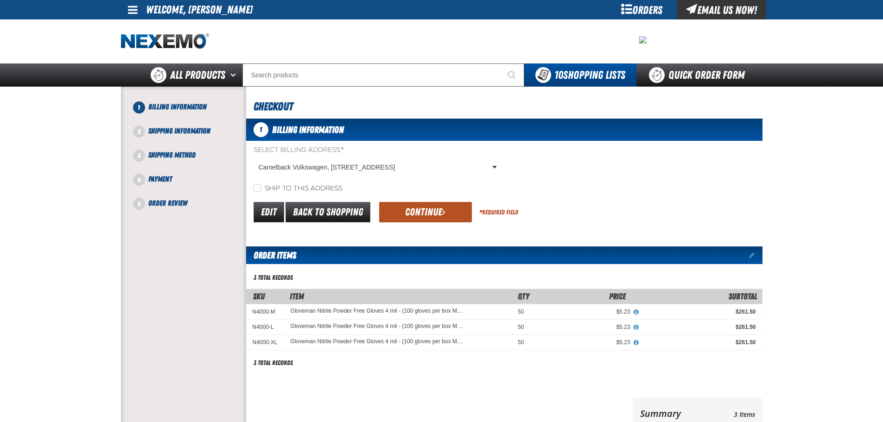
click at [448, 223] on button "Continue" at bounding box center [425, 212] width 93 height 20
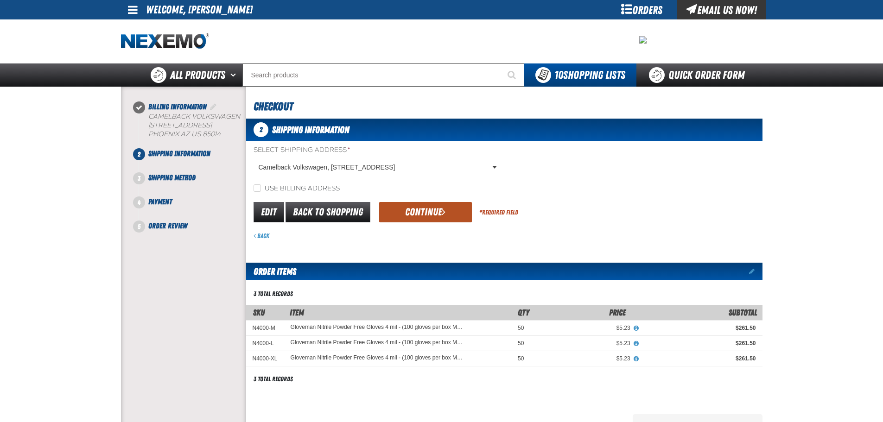
click at [452, 214] on button "Continue" at bounding box center [425, 212] width 93 height 20
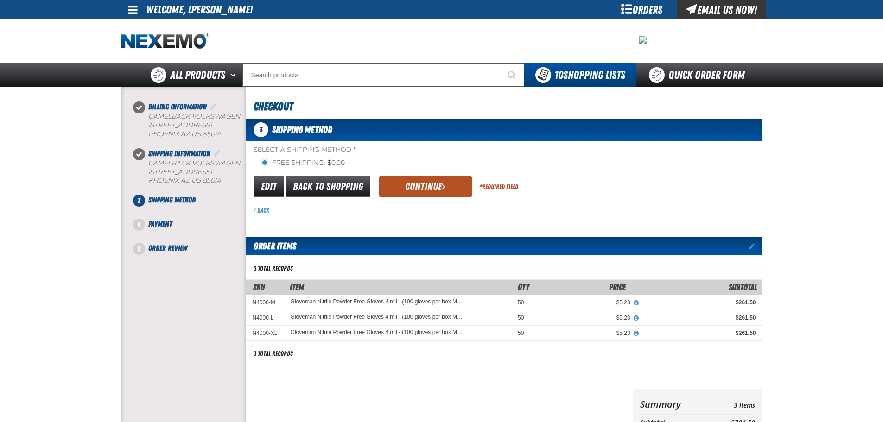
click at [445, 187] on span "submit" at bounding box center [444, 186] width 4 height 10
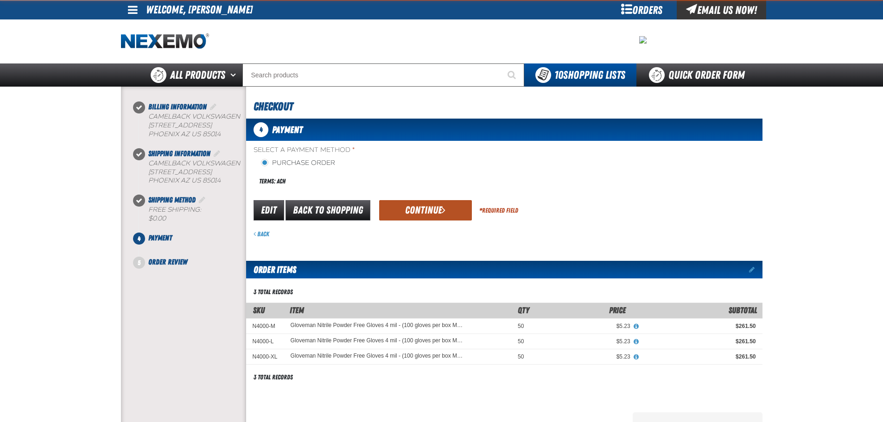
click at [435, 214] on button "Continue" at bounding box center [425, 210] width 93 height 20
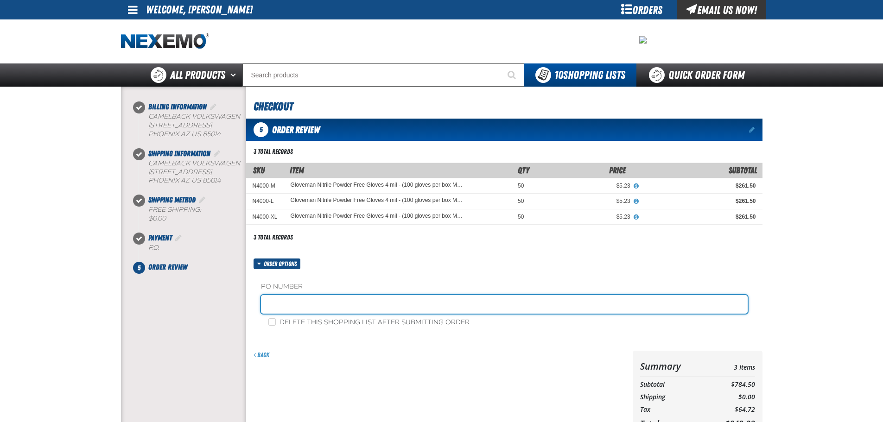
click at [294, 297] on input "text" at bounding box center [504, 304] width 487 height 19
paste input "397664"
type input "397664WK"
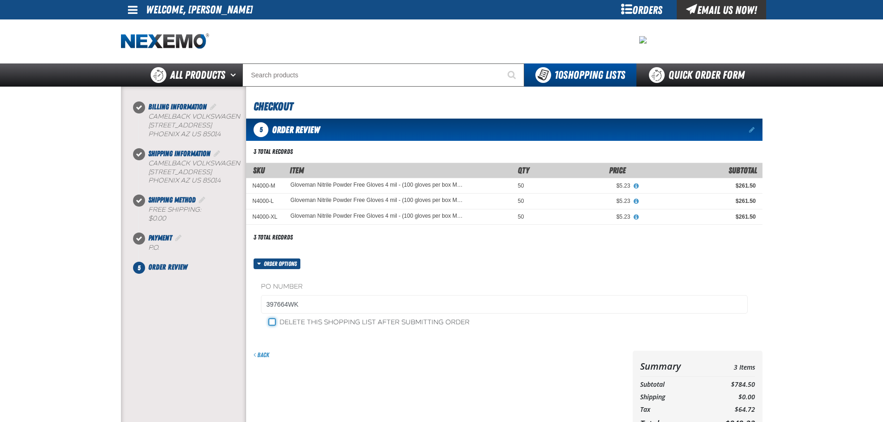
click at [270, 321] on input "Delete this shopping list after submitting order" at bounding box center [272, 322] width 7 height 7
checkbox input "true"
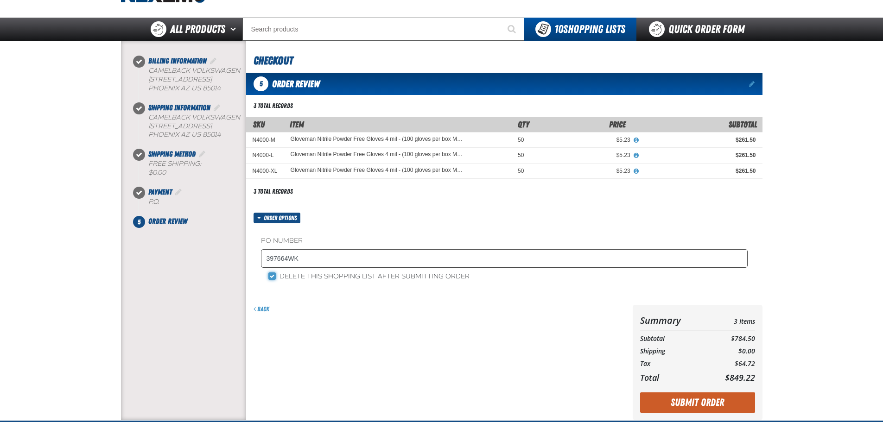
scroll to position [46, 0]
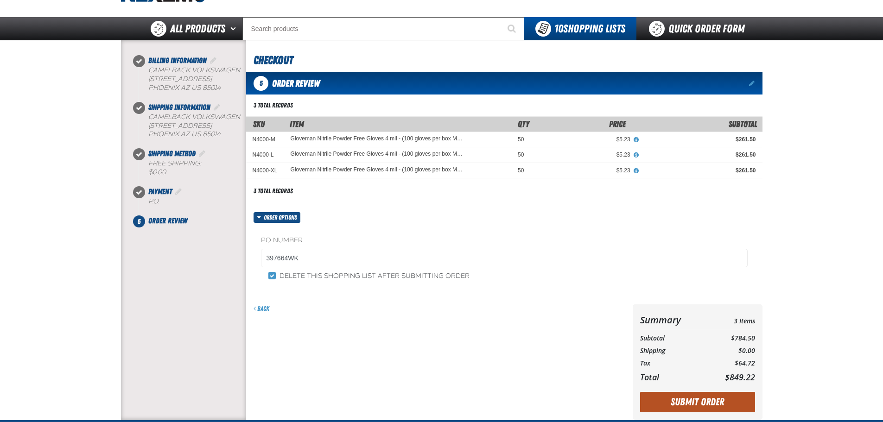
click at [693, 397] on button "Submit Order" at bounding box center [697, 402] width 115 height 20
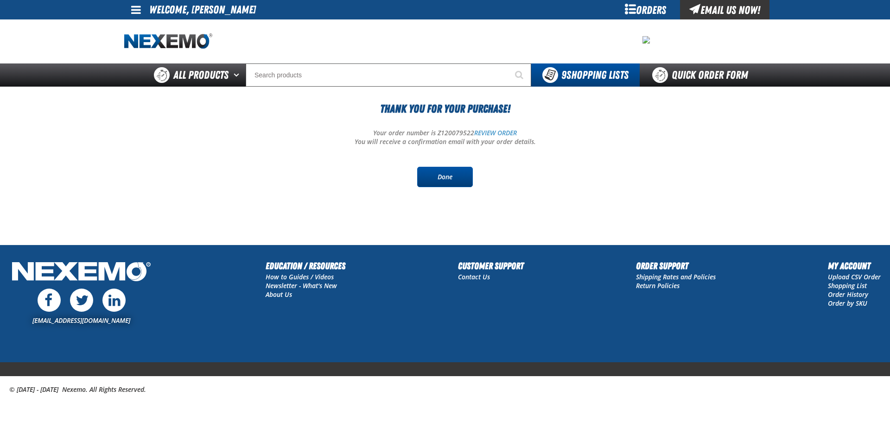
click at [458, 180] on link "Done" at bounding box center [445, 177] width 56 height 20
